Goal: Navigation & Orientation: Understand site structure

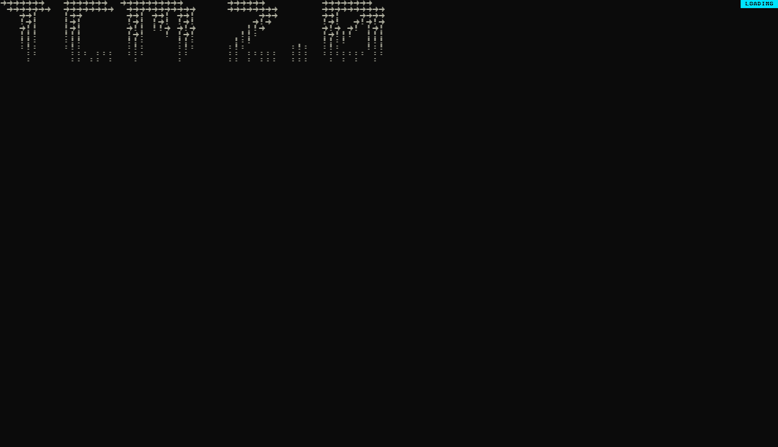
click at [330, 37] on pre "→→→→→→→ →→→→→→→ →→→→→→→→→→ →→→→→→ →→→→→→→→ →→→→→→→ →→→→→→→→ →→→→→→→→→→→ →→→→→→→…" at bounding box center [389, 31] width 778 height 63
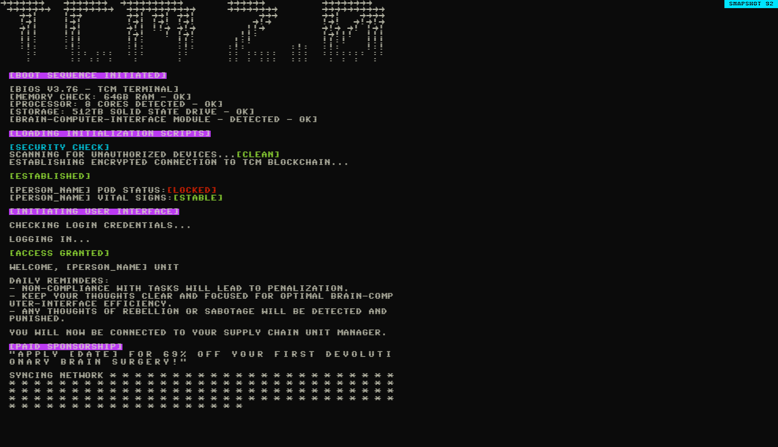
scroll to position [92, 0]
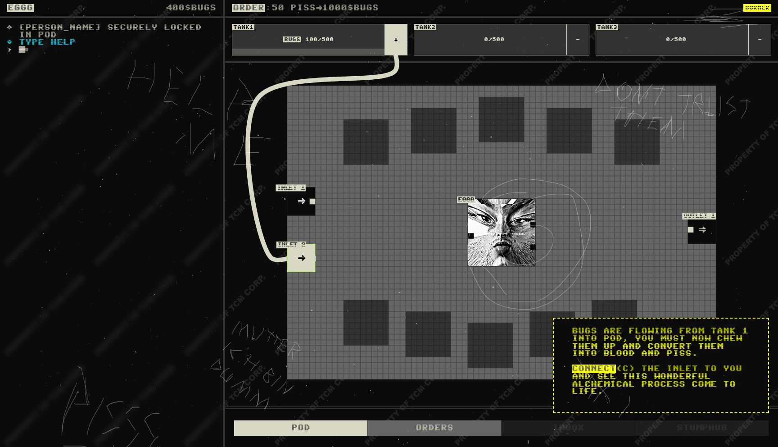
drag, startPoint x: 510, startPoint y: 200, endPoint x: 529, endPoint y: 226, distance: 31.3
click at [529, 226] on div "eggg INLET 1 → INLET 2 → OUTLET 1 →" at bounding box center [501, 232] width 553 height 339
drag, startPoint x: 529, startPoint y: 226, endPoint x: 564, endPoint y: 217, distance: 36.0
click at [564, 217] on div "eggg INLET 1 → INLET 2 → OUTLET 1 →" at bounding box center [501, 232] width 553 height 339
click at [568, 217] on div "eggg INLET 1 → INLET 2 → OUTLET 1 →" at bounding box center [501, 232] width 553 height 339
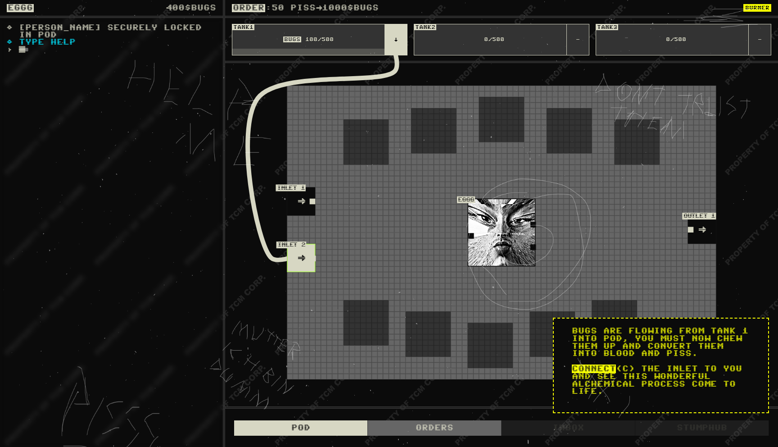
drag, startPoint x: 602, startPoint y: 330, endPoint x: 581, endPoint y: 299, distance: 38.6
click at [581, 299] on div "eggg 400 $BUGS ◊ [PERSON_NAME] securely locked in pod ◊ Type help › █ ORDER : 5…" at bounding box center [389, 223] width 778 height 447
click at [581, 299] on div "eggg INLET 1 → INLET 2 → OUTLET 1 →" at bounding box center [501, 232] width 553 height 339
click at [424, 423] on div "Orders" at bounding box center [435, 427] width 134 height 15
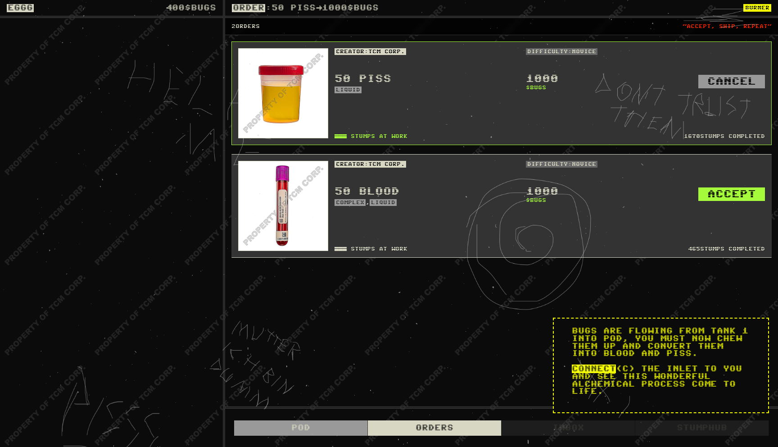
click at [349, 431] on div "Pod" at bounding box center [301, 427] width 134 height 15
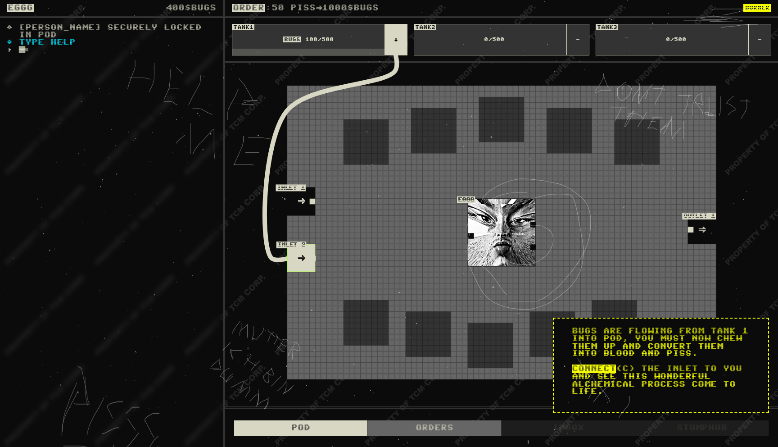
click at [292, 261] on div "eggg INLET 1 → INLET 2 → OUTLET 1 →" at bounding box center [501, 232] width 553 height 339
click at [306, 177] on div "eggg INLET 1 → INLET 2 → OUTLET 1 →" at bounding box center [501, 232] width 553 height 339
click at [298, 201] on div "eggg INLET 1 → INLET 2 → OUTLET 1 →" at bounding box center [501, 232] width 553 height 339
drag, startPoint x: 239, startPoint y: 339, endPoint x: 255, endPoint y: 376, distance: 40.7
click at [253, 385] on div "eggg INLET 1 → INLET 2 → OUTLET 1 →" at bounding box center [501, 232] width 553 height 339
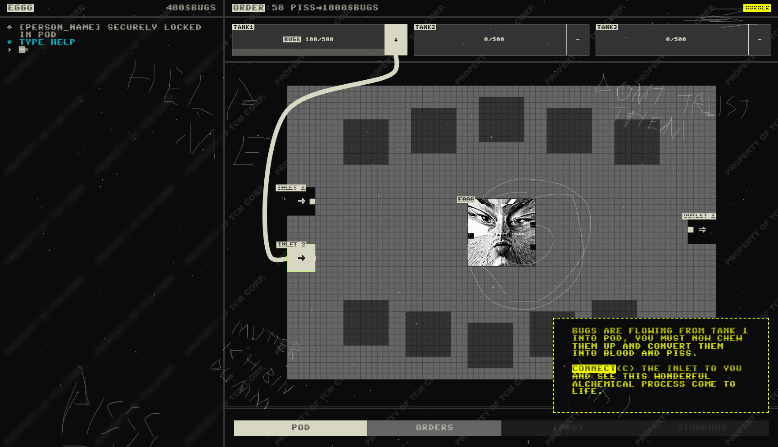
drag, startPoint x: 255, startPoint y: 376, endPoint x: 258, endPoint y: 274, distance: 102.7
click at [255, 351] on div "eggg INLET 1 → INLET 2 → OUTLET 1 →" at bounding box center [501, 232] width 553 height 339
